Goal: Task Accomplishment & Management: Complete application form

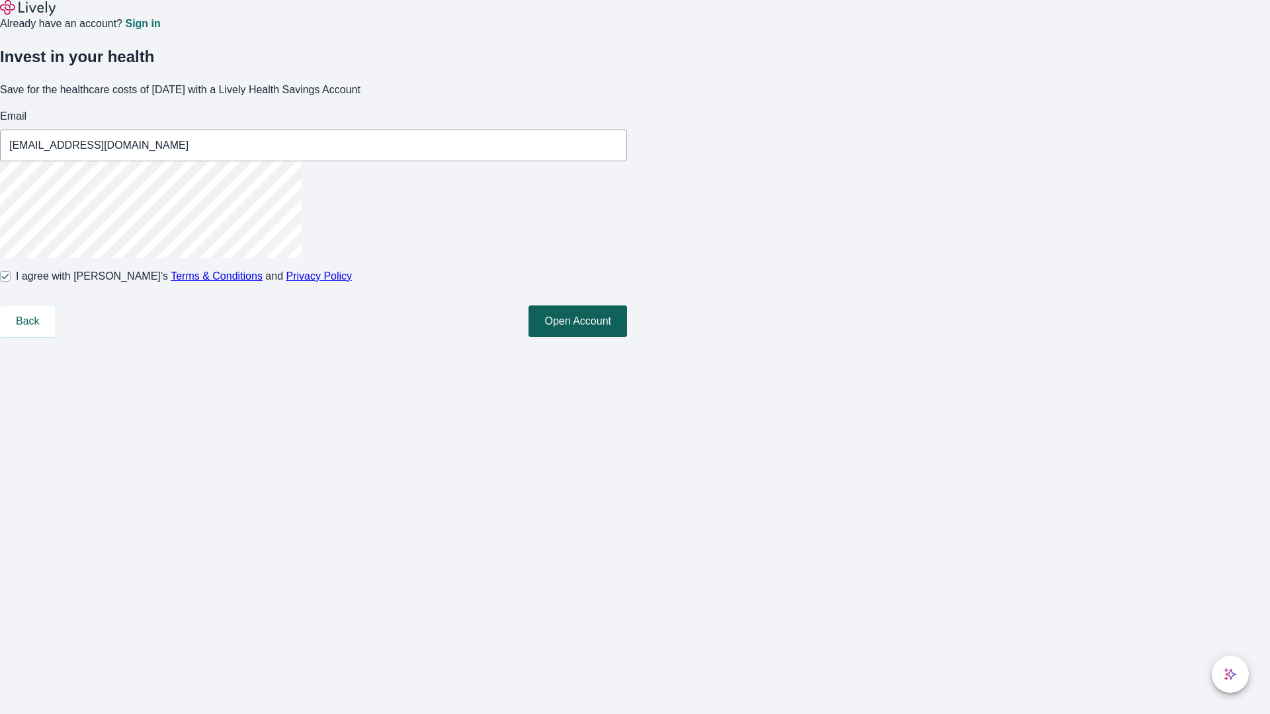
click at [627, 337] on button "Open Account" at bounding box center [577, 322] width 99 height 32
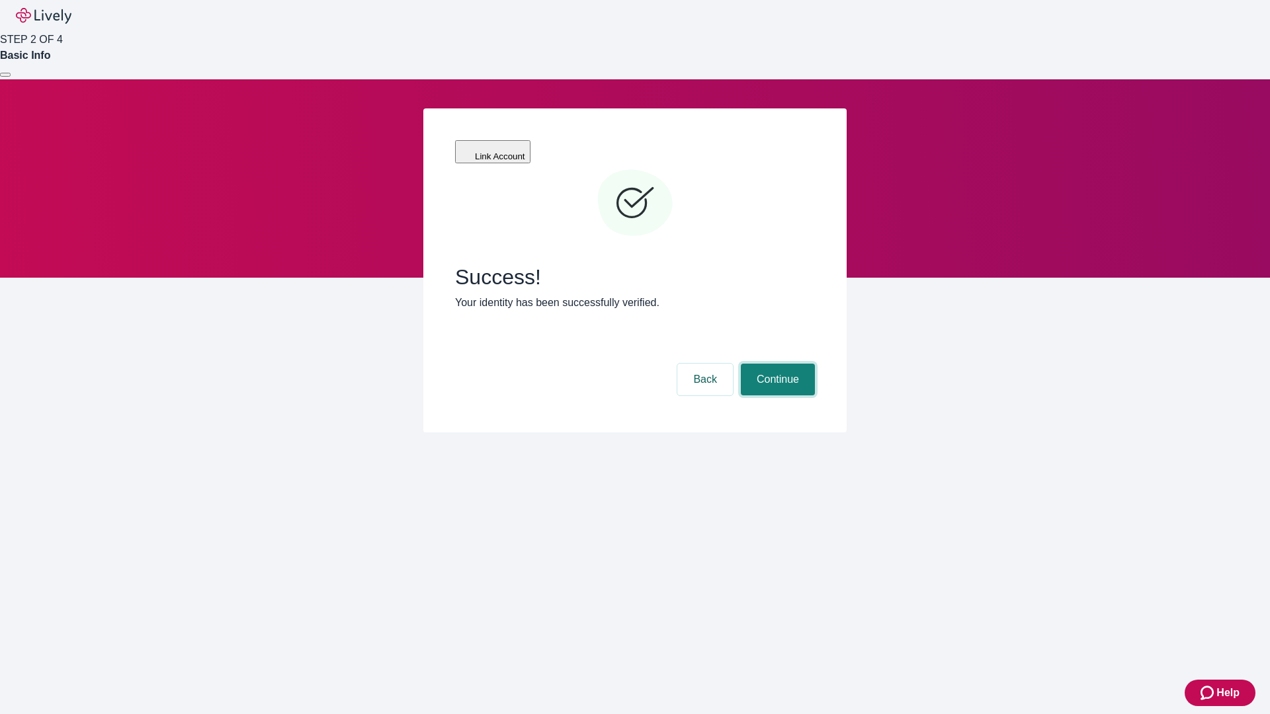
click at [776, 364] on button "Continue" at bounding box center [778, 380] width 74 height 32
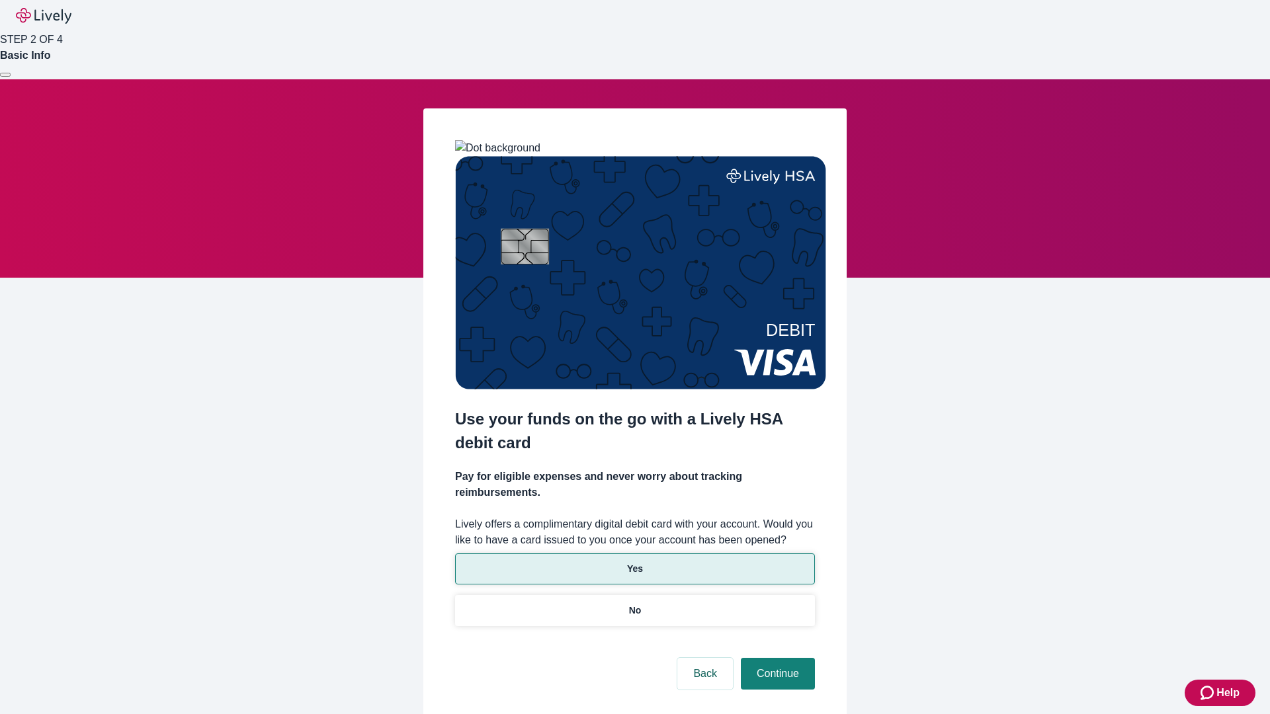
click at [634, 562] on p "Yes" at bounding box center [635, 569] width 16 height 14
click at [776, 658] on button "Continue" at bounding box center [778, 674] width 74 height 32
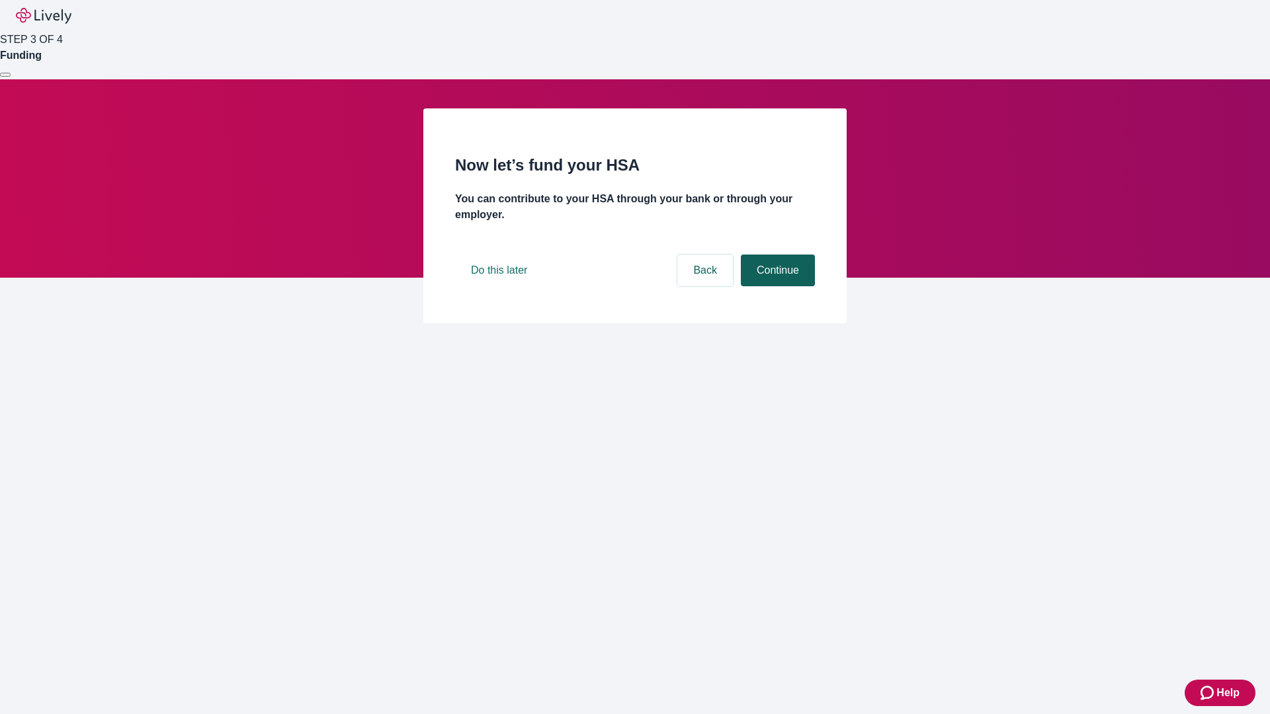
click at [776, 286] on button "Continue" at bounding box center [778, 271] width 74 height 32
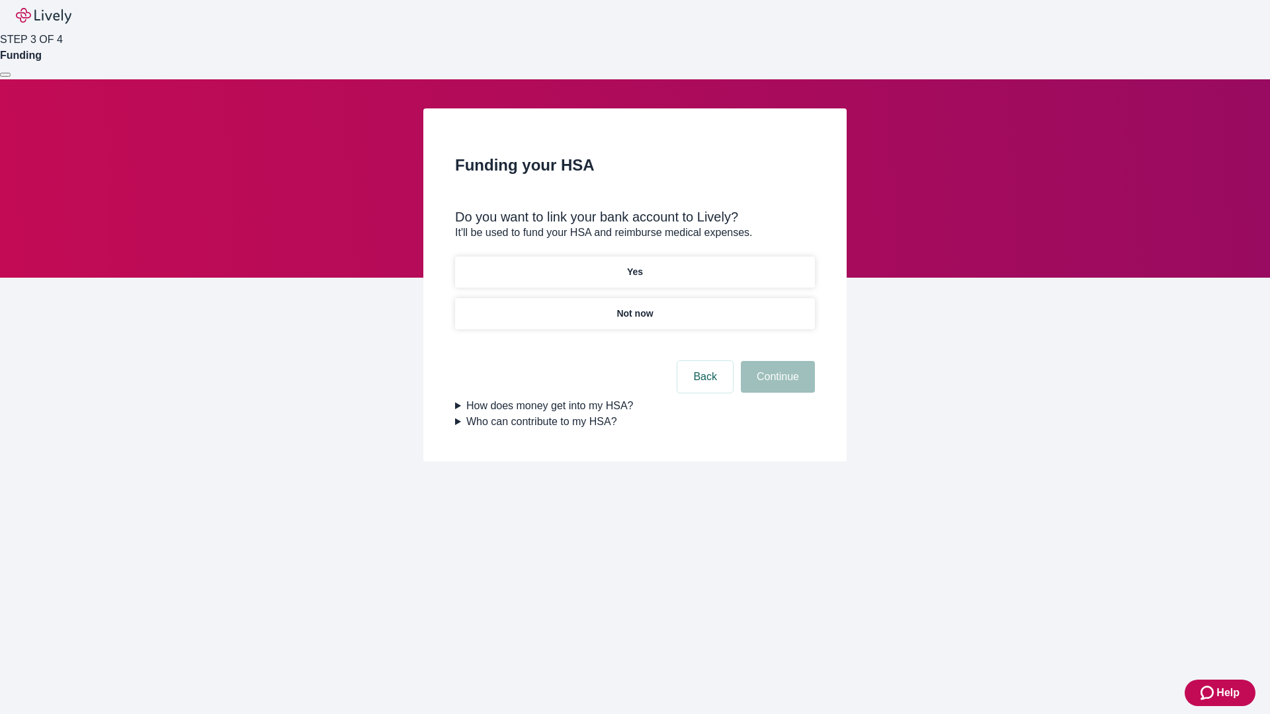
click at [634, 307] on p "Not now" at bounding box center [634, 314] width 36 height 14
click at [776, 385] on button "Continue" at bounding box center [778, 377] width 74 height 32
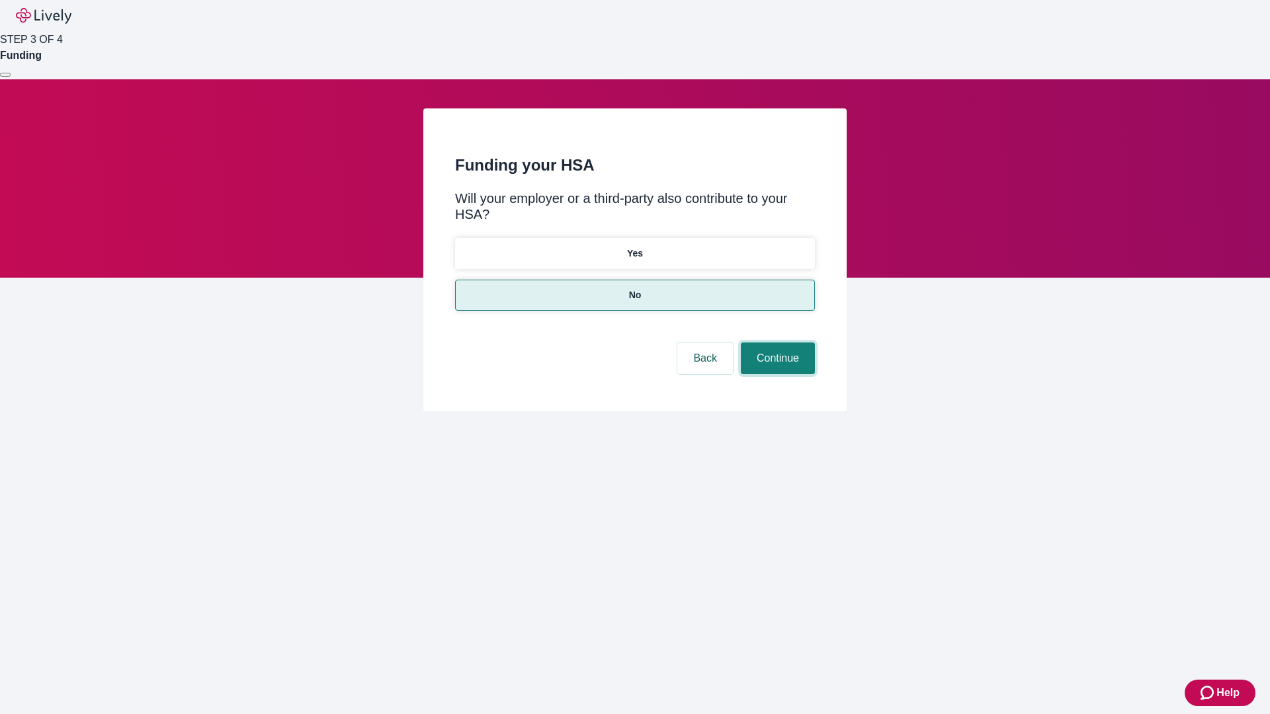
click at [776, 343] on button "Continue" at bounding box center [778, 359] width 74 height 32
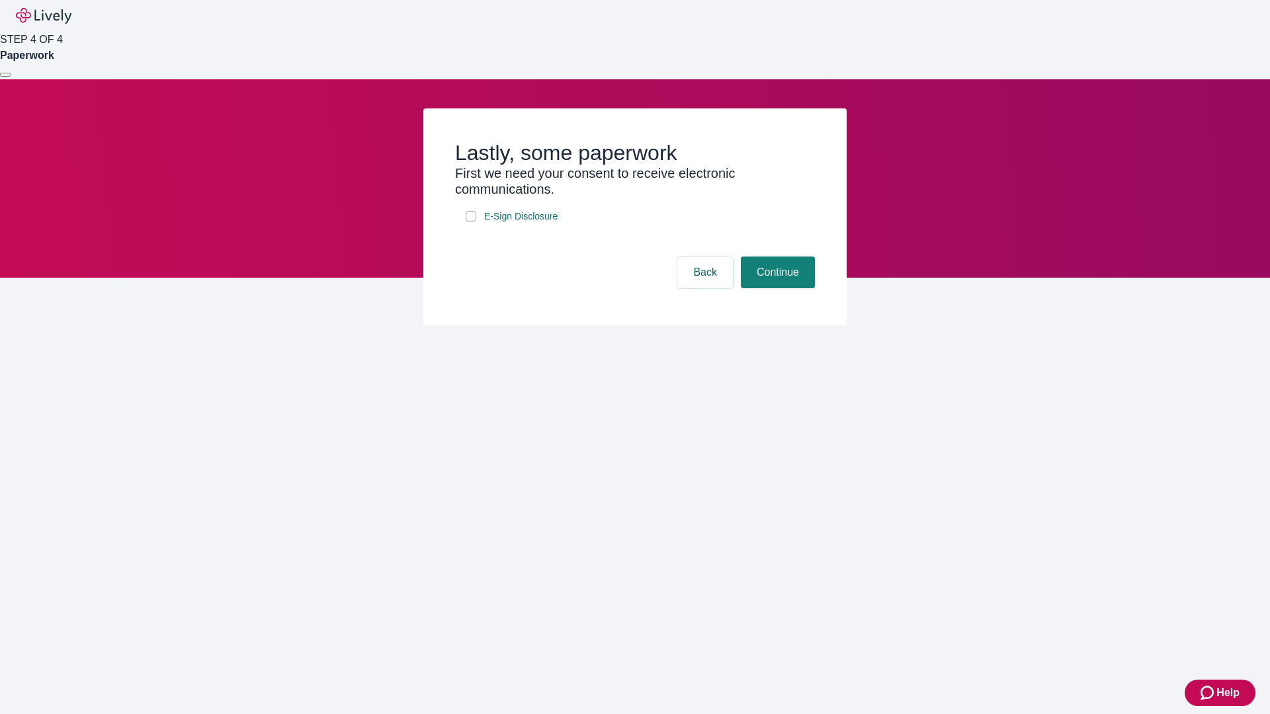
click at [471, 222] on input "E-Sign Disclosure" at bounding box center [471, 216] width 11 height 11
checkbox input "true"
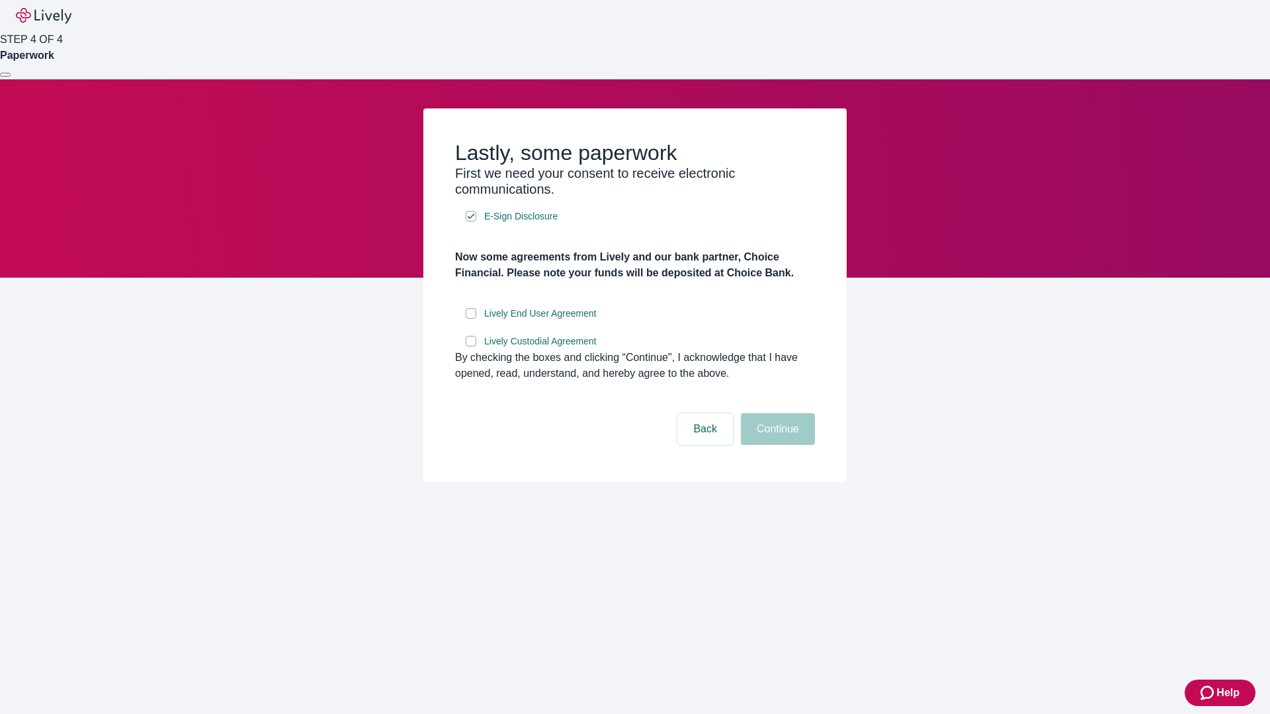
click at [471, 319] on input "Lively End User Agreement" at bounding box center [471, 313] width 11 height 11
checkbox input "true"
click at [471, 347] on input "Lively Custodial Agreement" at bounding box center [471, 341] width 11 height 11
checkbox input "true"
click at [776, 445] on button "Continue" at bounding box center [778, 429] width 74 height 32
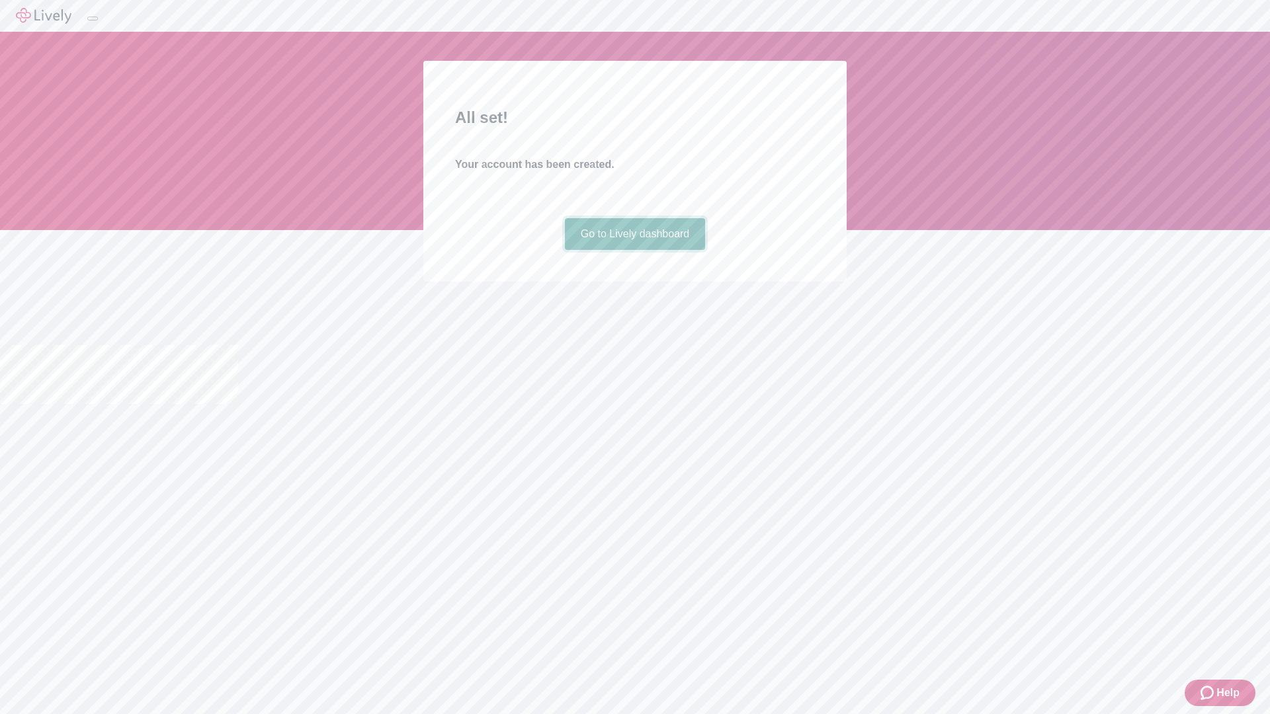
click at [634, 250] on link "Go to Lively dashboard" at bounding box center [635, 234] width 141 height 32
